Goal: Transaction & Acquisition: Register for event/course

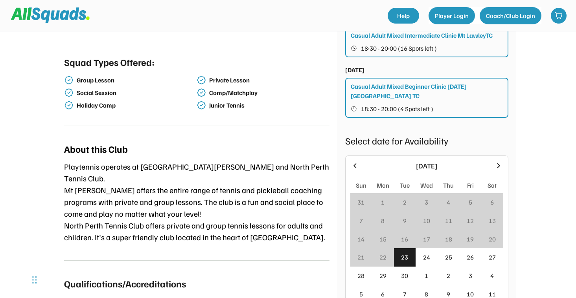
scroll to position [241, 0]
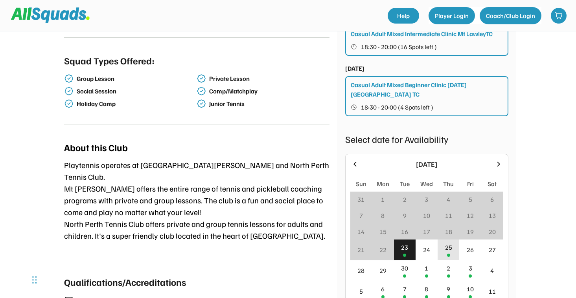
click at [450, 243] on div "25" at bounding box center [448, 247] width 7 height 9
click at [440, 80] on div "Casual Adult Mixed Beginner Clinic [DATE] [GEOGRAPHIC_DATA] TC" at bounding box center [427, 89] width 153 height 19
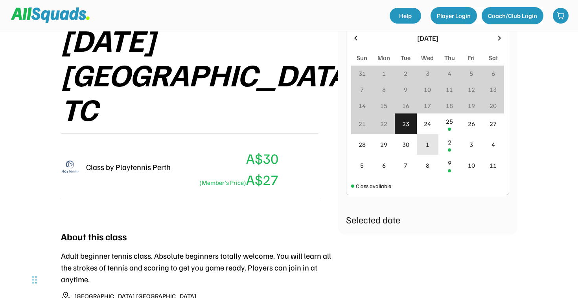
scroll to position [197, 0]
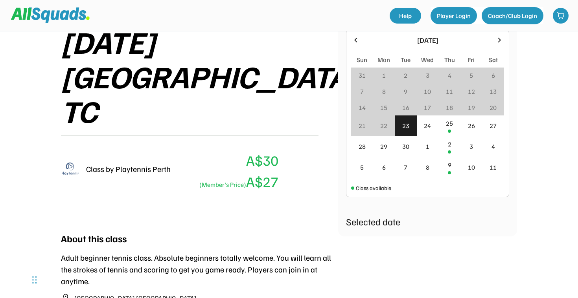
click at [264, 171] on div "(Member's Price) A$27" at bounding box center [238, 181] width 82 height 21
click at [464, 20] on button "Player Login" at bounding box center [453, 15] width 46 height 17
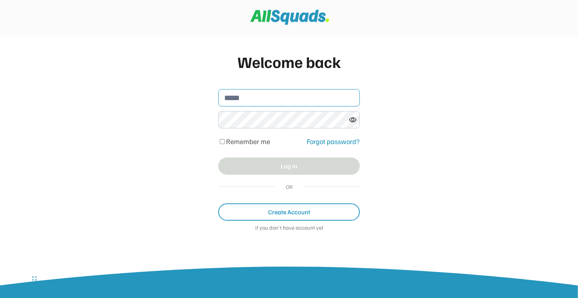
click at [274, 93] on input "email" at bounding box center [288, 97] width 141 height 17
type input "****"
